Goal: Information Seeking & Learning: Learn about a topic

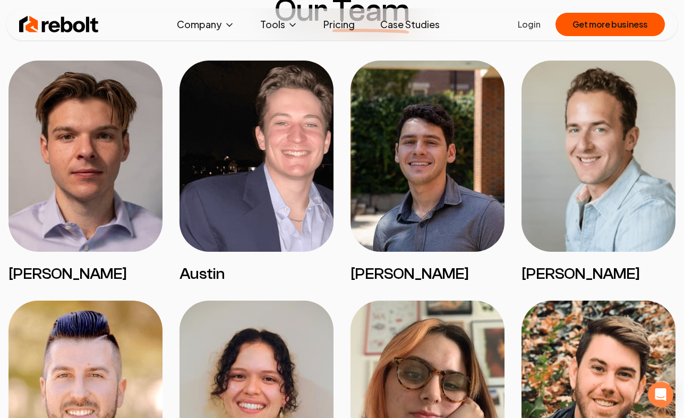
scroll to position [881, 0]
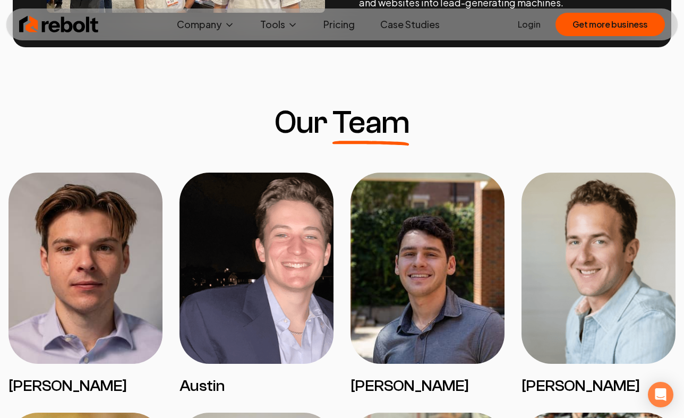
scroll to position [765, 0]
click at [191, 235] on img at bounding box center [256, 268] width 154 height 191
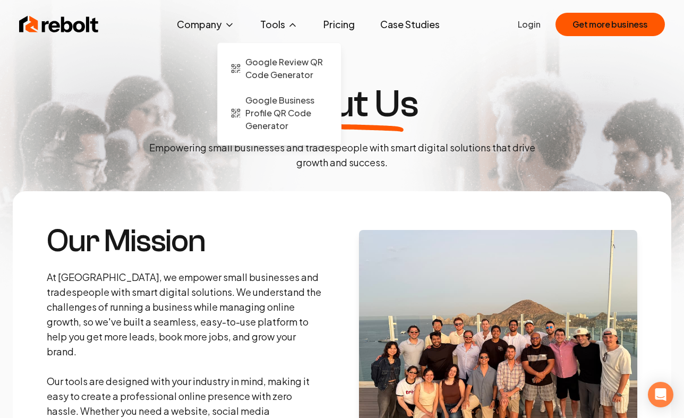
scroll to position [0, 0]
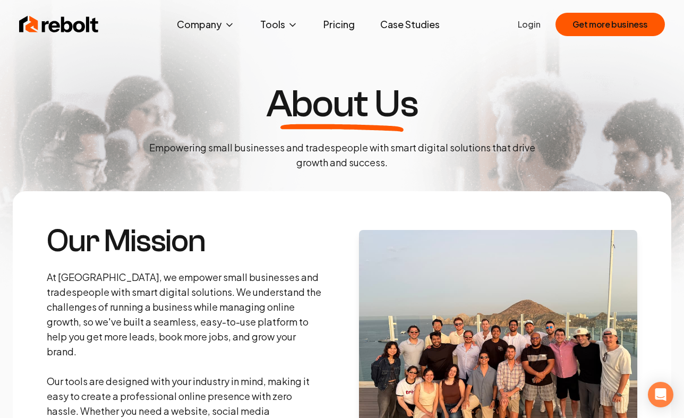
click at [346, 28] on link "Pricing" at bounding box center [339, 24] width 48 height 21
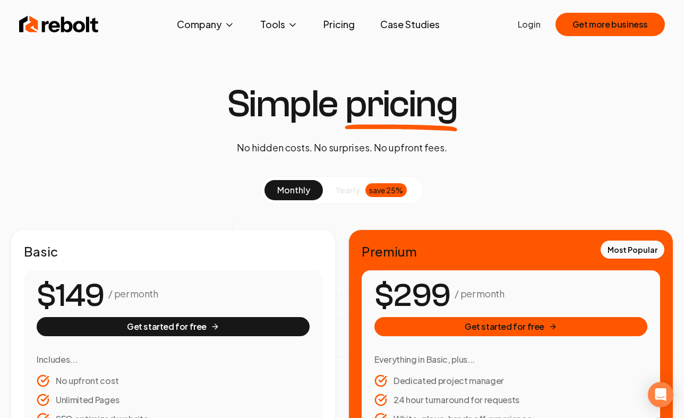
click at [395, 25] on link "Case Studies" at bounding box center [410, 24] width 76 height 21
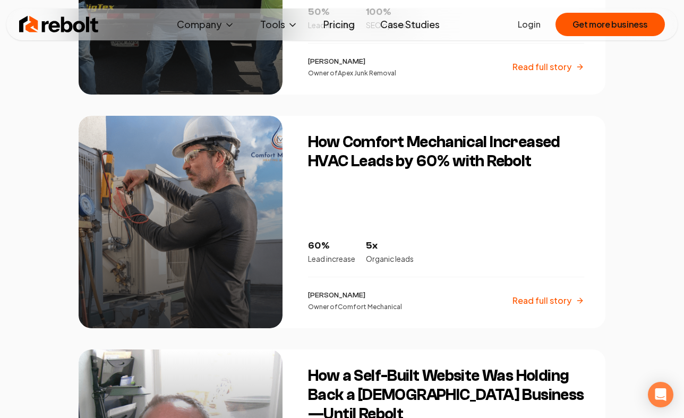
scroll to position [847, 0]
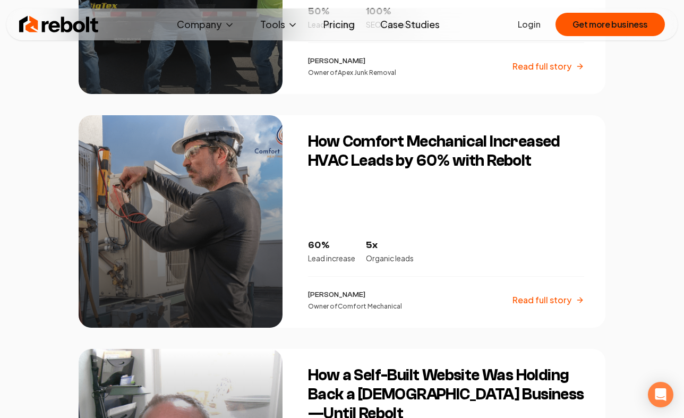
click at [392, 214] on div "How Comfort Mechanical Increased HVAC Leads by 60% with Rebolt 60% Lead increas…" at bounding box center [450, 221] width 310 height 212
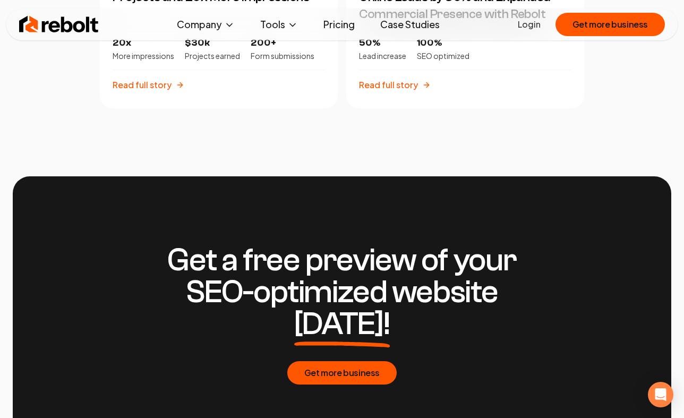
scroll to position [2672, 0]
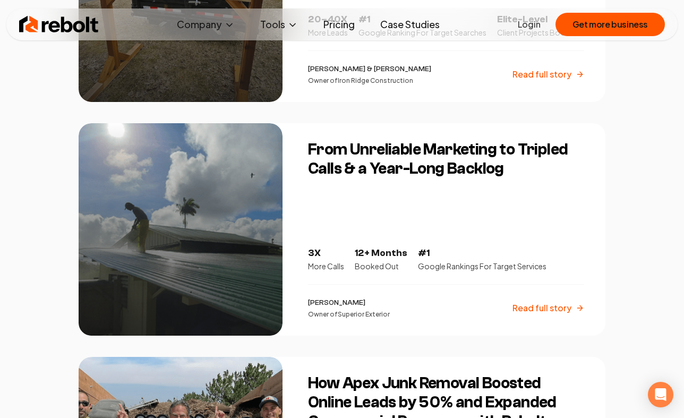
scroll to position [380, 0]
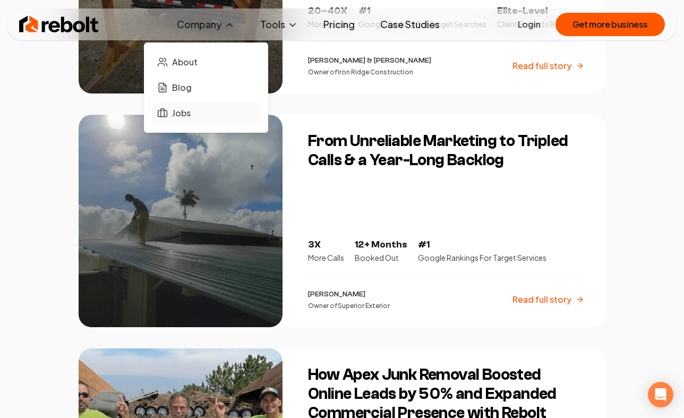
click at [208, 112] on link "Jobs" at bounding box center [206, 112] width 106 height 21
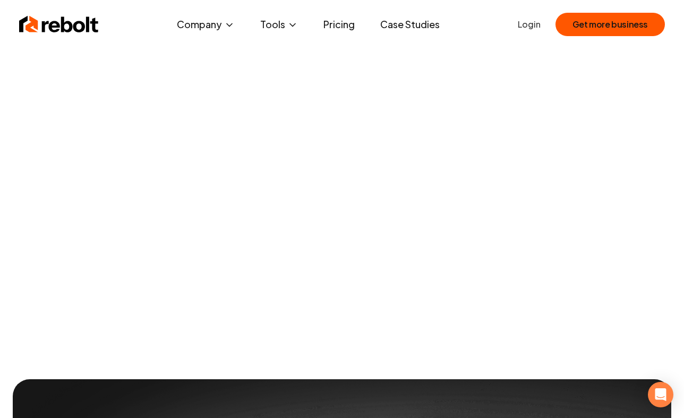
click at [394, 26] on link "Case Studies" at bounding box center [410, 24] width 76 height 21
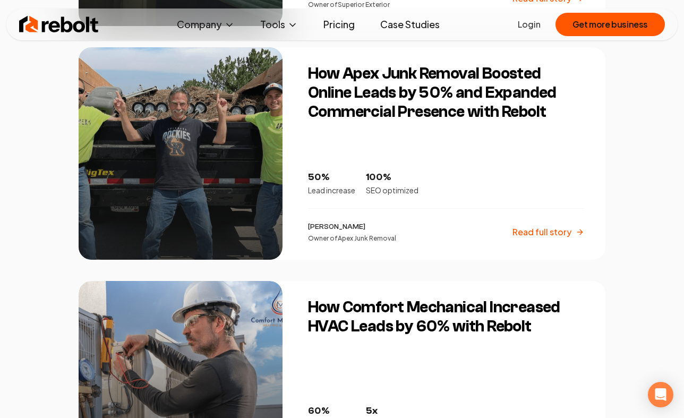
scroll to position [685, 0]
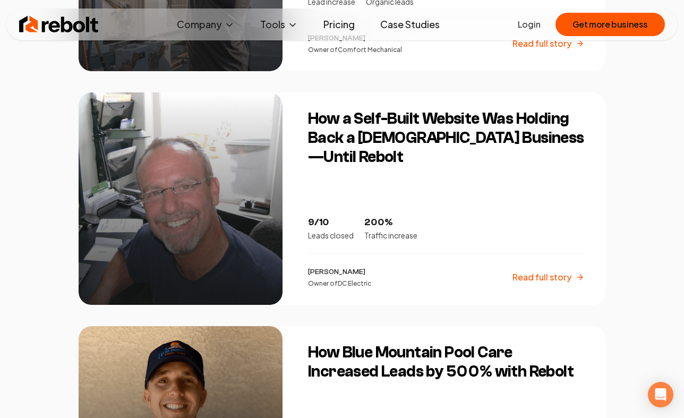
scroll to position [1121, 0]
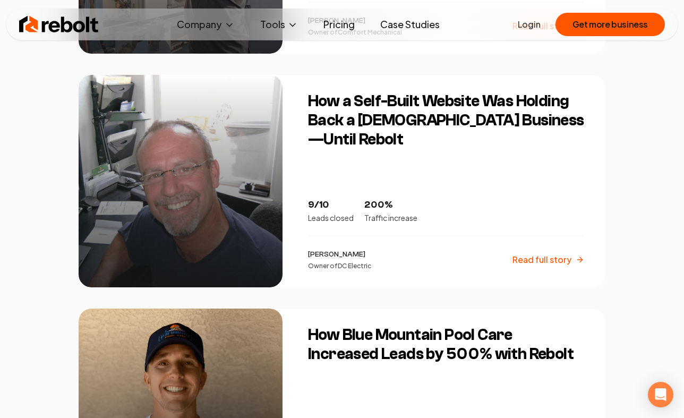
click at [32, 303] on div "Rebolt Company About Blog Jobs Tools Google Review QR Code Generator Google Bus…" at bounding box center [342, 310] width 684 height 2862
click at [30, 322] on div "Rebolt Company About Blog Jobs Tools Google Review QR Code Generator Google Bus…" at bounding box center [342, 310] width 684 height 2862
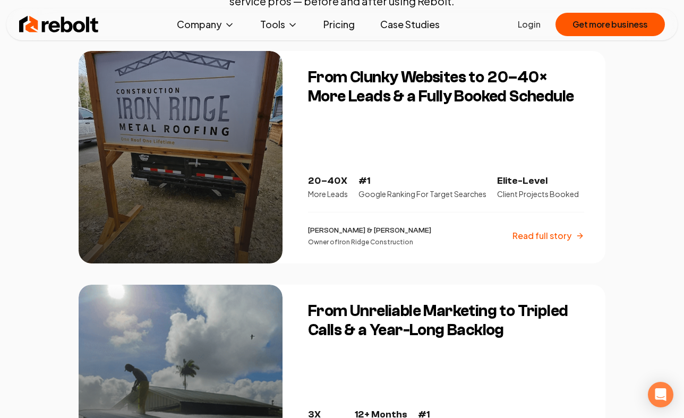
scroll to position [206, 0]
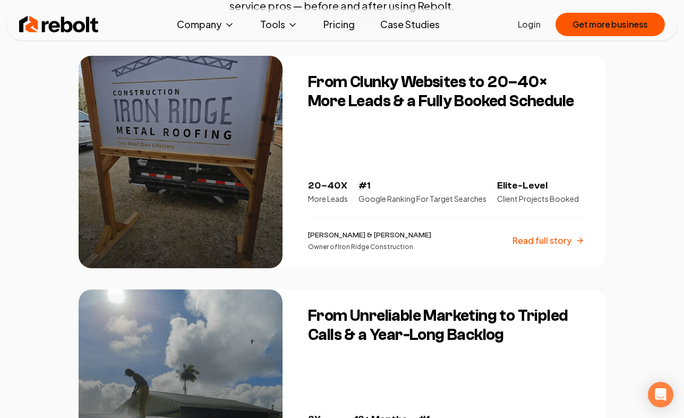
click at [328, 108] on h3 "From Clunky Websites to 20–40× More Leads & a Fully Booked Schedule" at bounding box center [446, 92] width 276 height 38
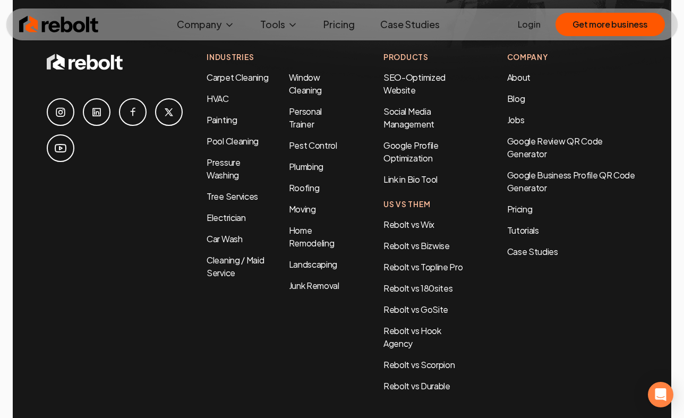
scroll to position [3096, 0]
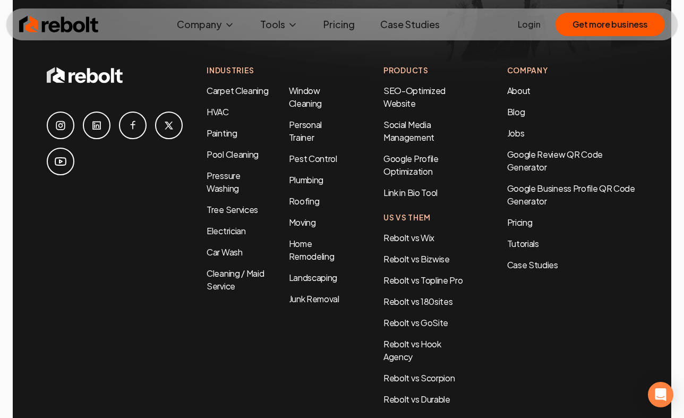
click at [234, 267] on li "Cleaning / Maid Service" at bounding box center [239, 279] width 65 height 25
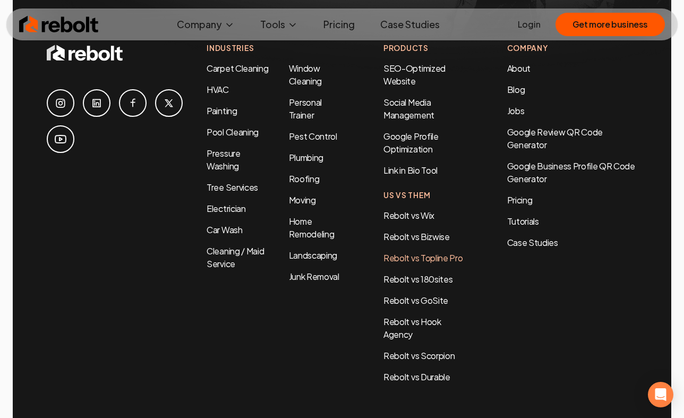
scroll to position [3118, 0]
click at [436, 253] on link "Rebolt vs Topline Pro" at bounding box center [422, 258] width 79 height 11
